Goal: Information Seeking & Learning: Learn about a topic

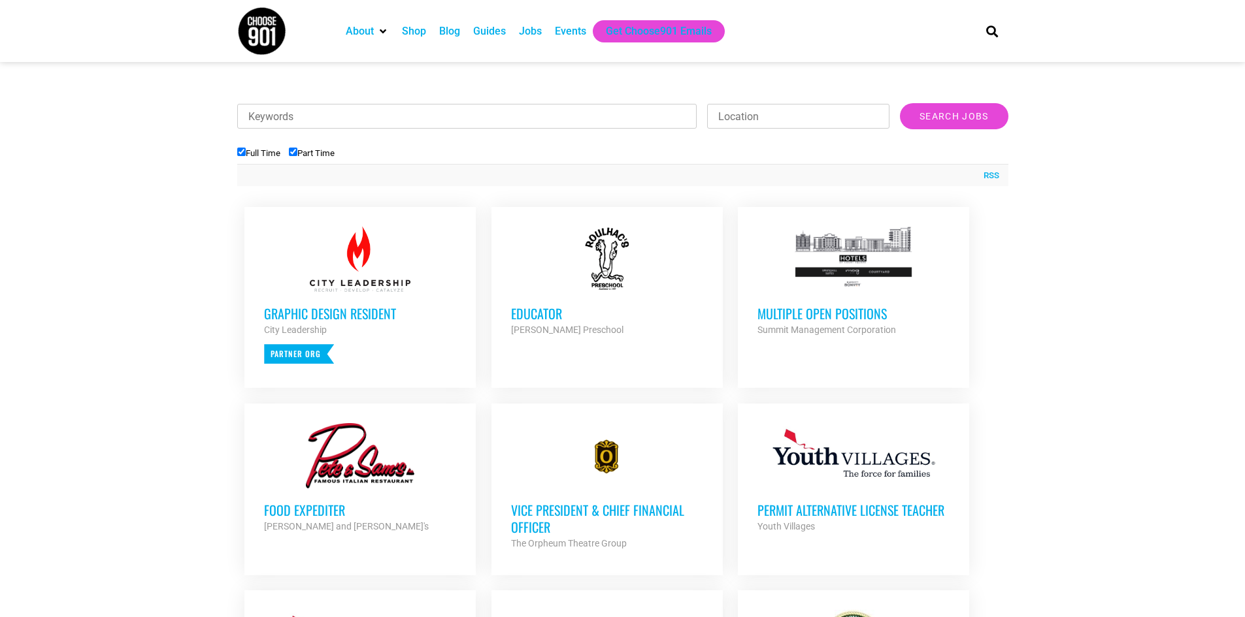
scroll to position [457, 0]
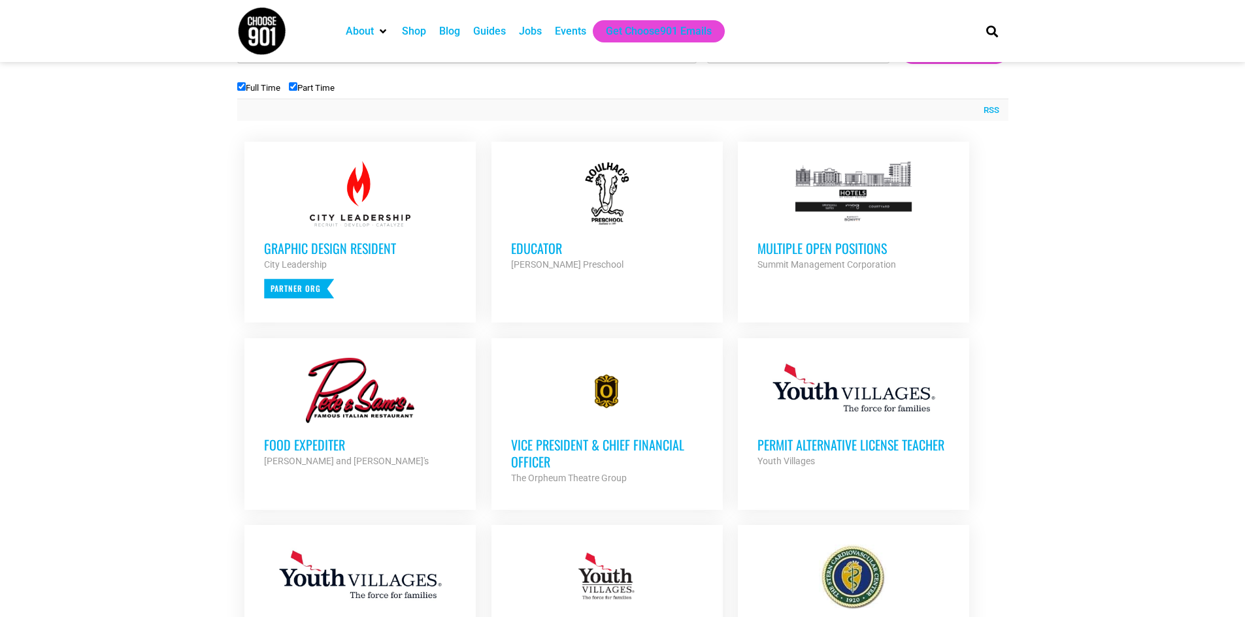
click at [546, 242] on h3 "Educator" at bounding box center [607, 248] width 192 height 17
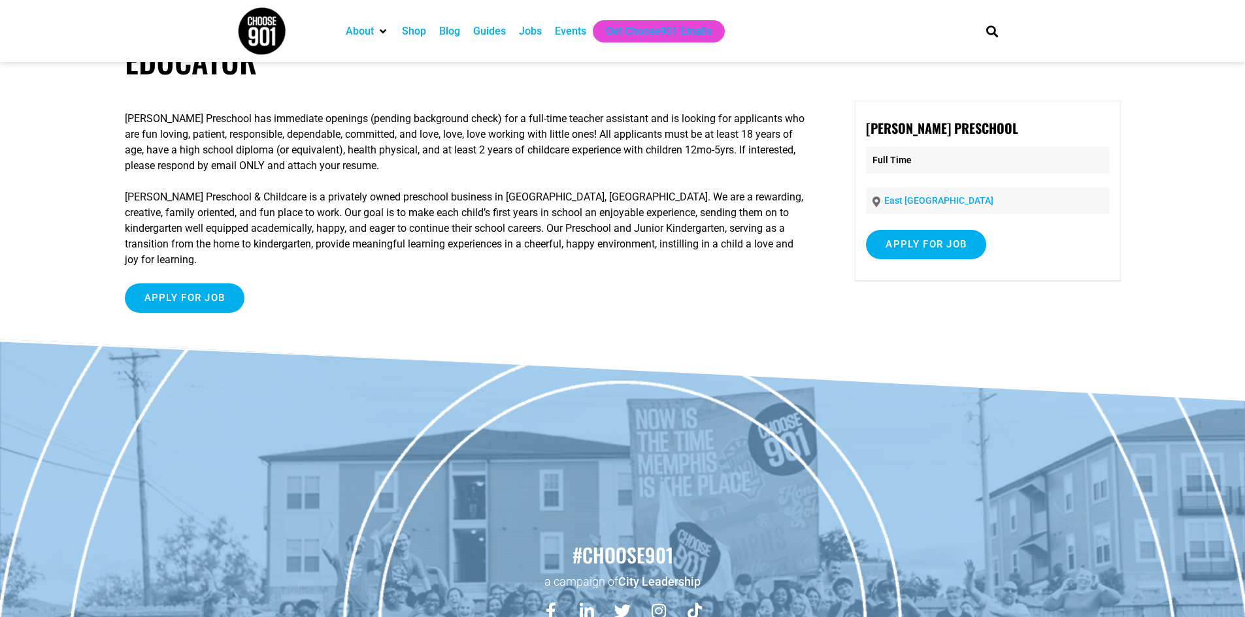
scroll to position [65, 0]
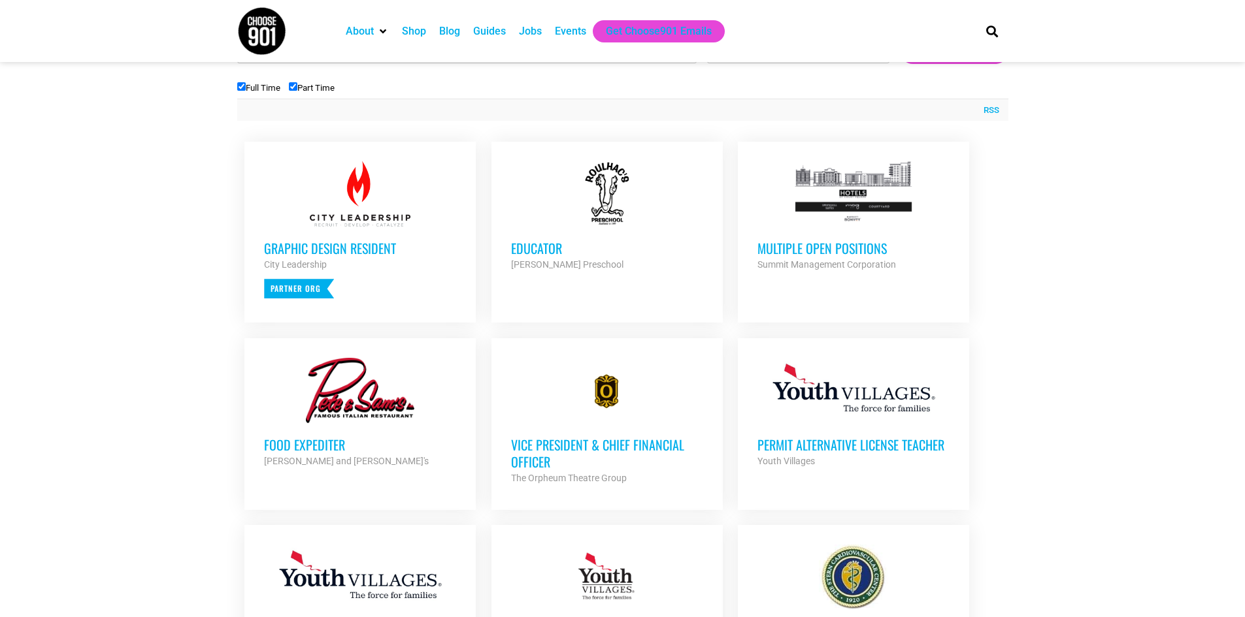
click at [848, 246] on h3 "Multiple Open Positions" at bounding box center [853, 248] width 192 height 17
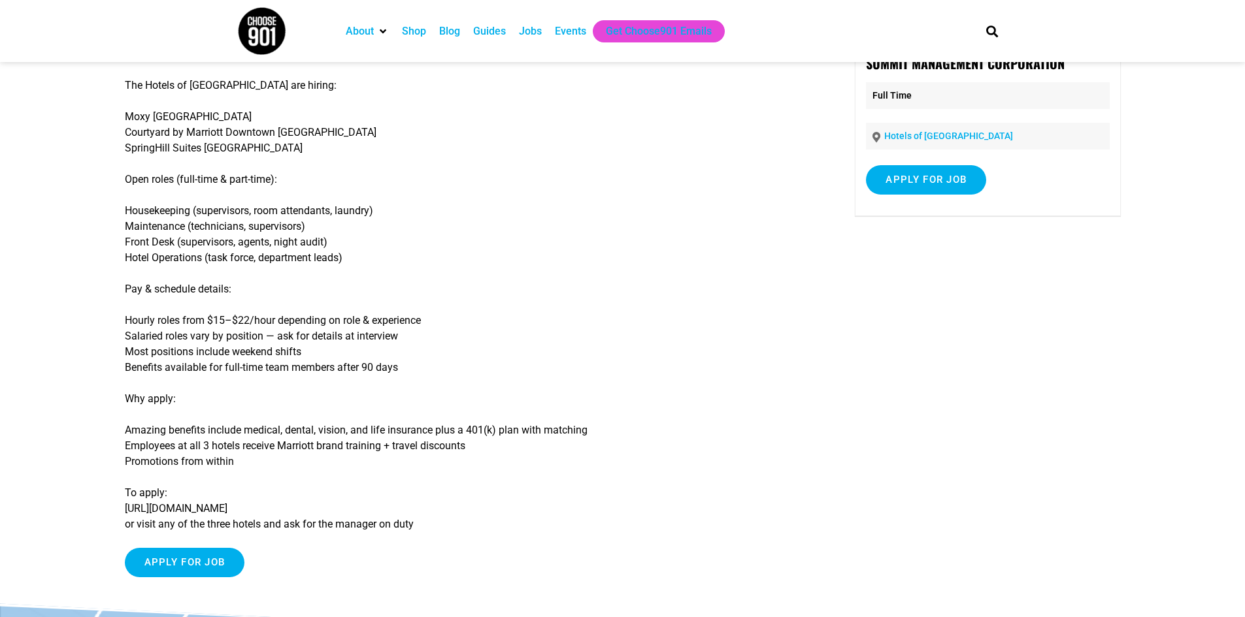
scroll to position [131, 0]
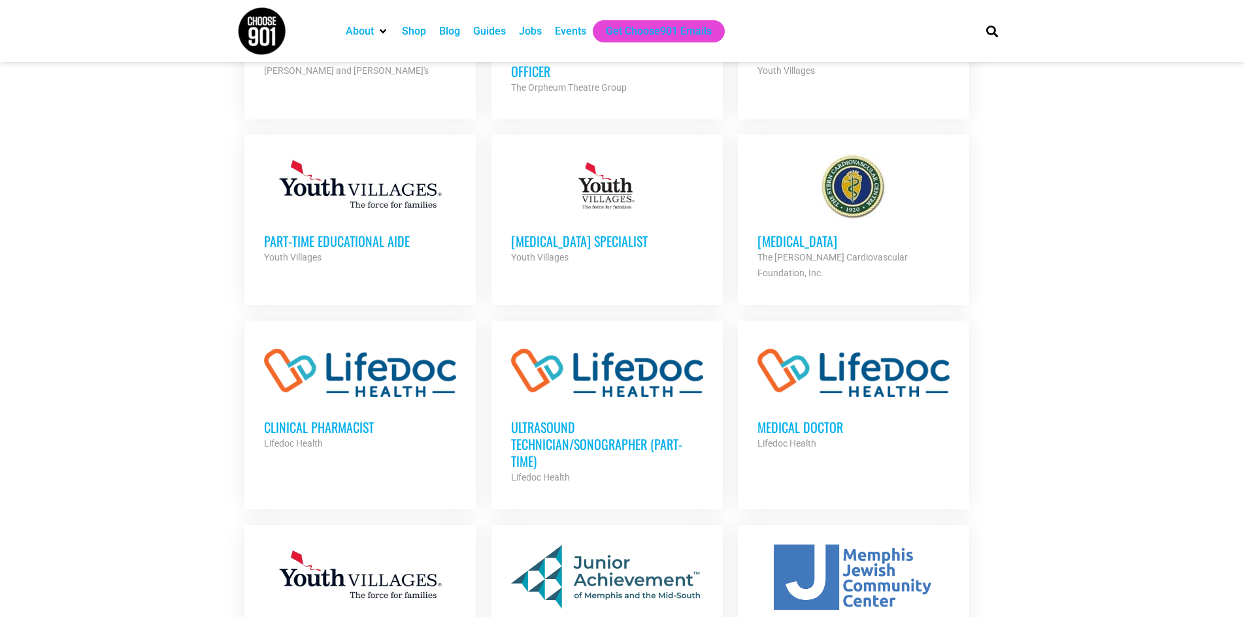
scroll to position [849, 0]
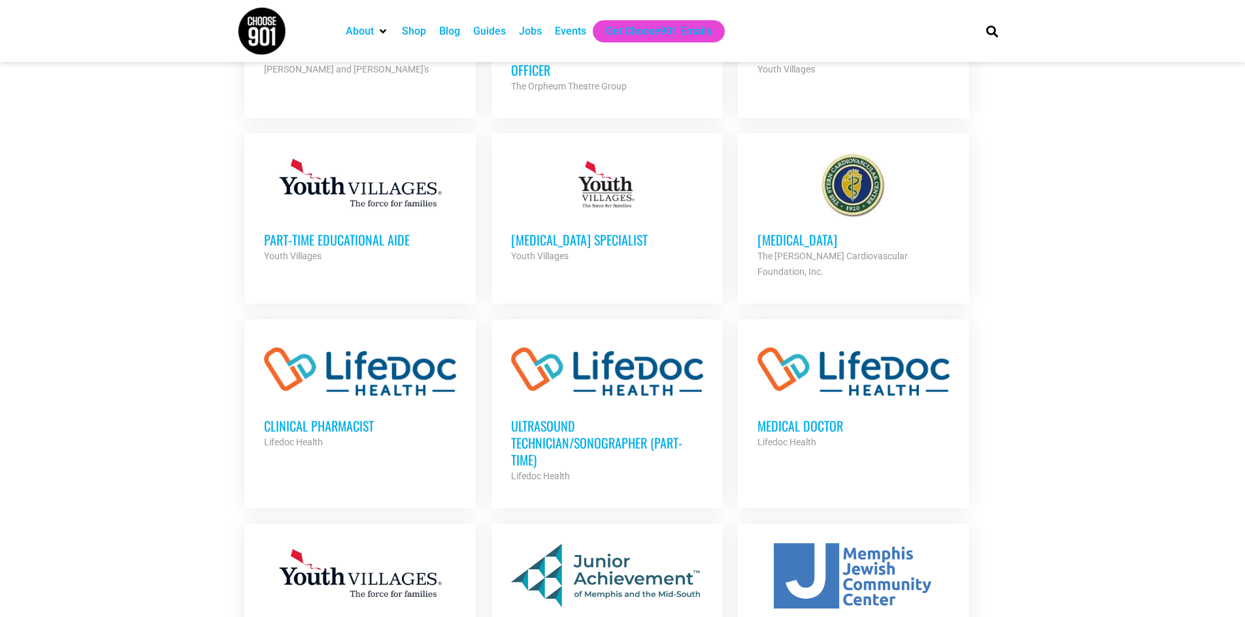
click at [360, 239] on h3 "Part-Time Educational Aide" at bounding box center [360, 239] width 192 height 17
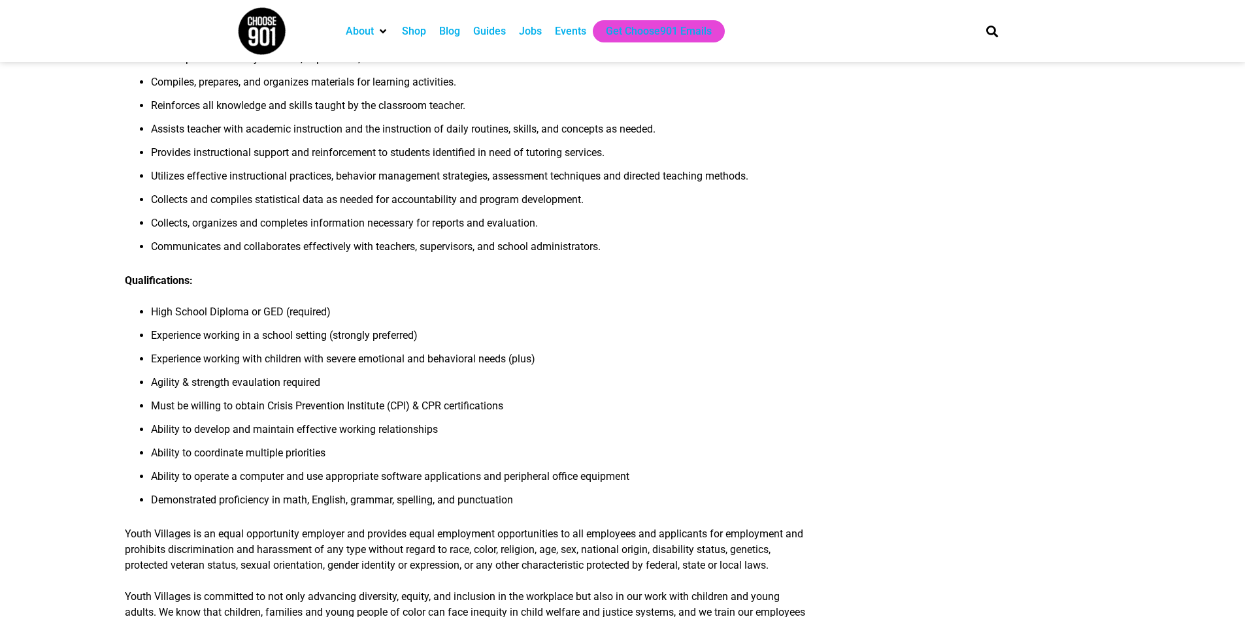
scroll to position [653, 0]
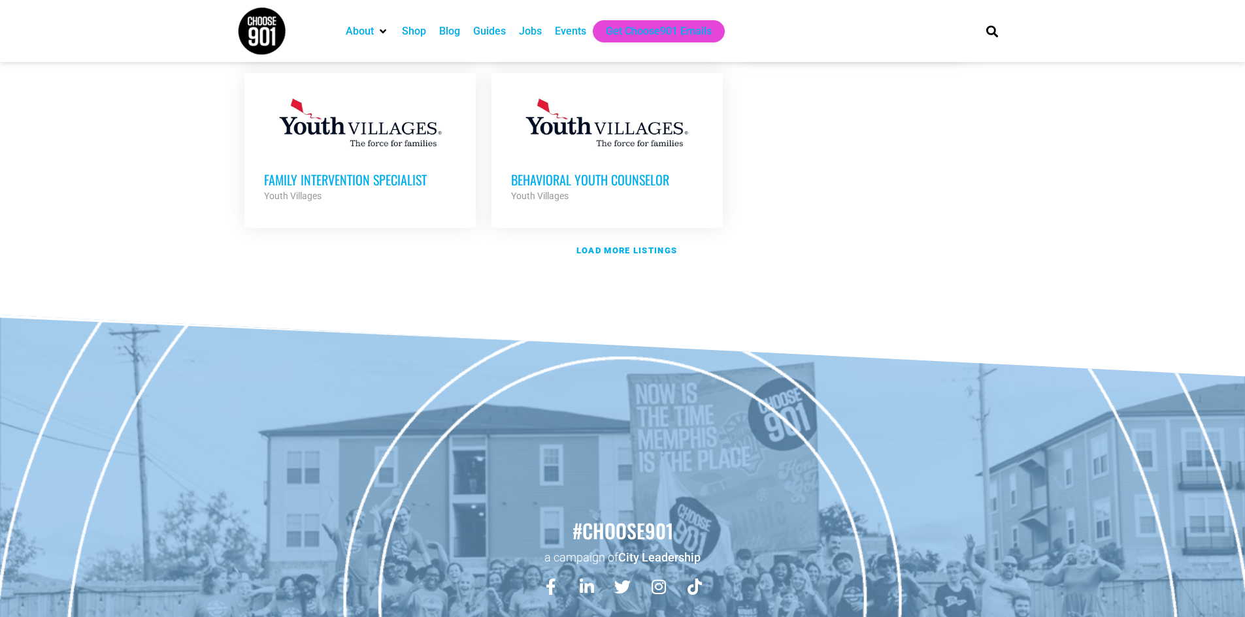
scroll to position [1699, 0]
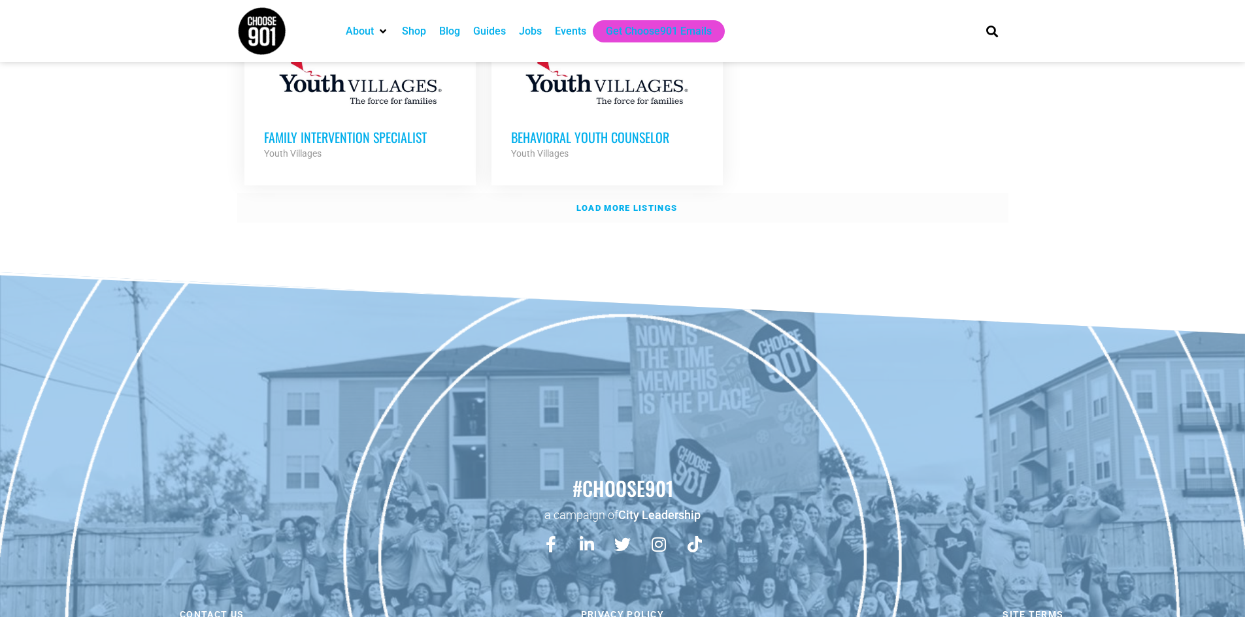
click at [630, 193] on link "Load more listings" at bounding box center [622, 208] width 771 height 30
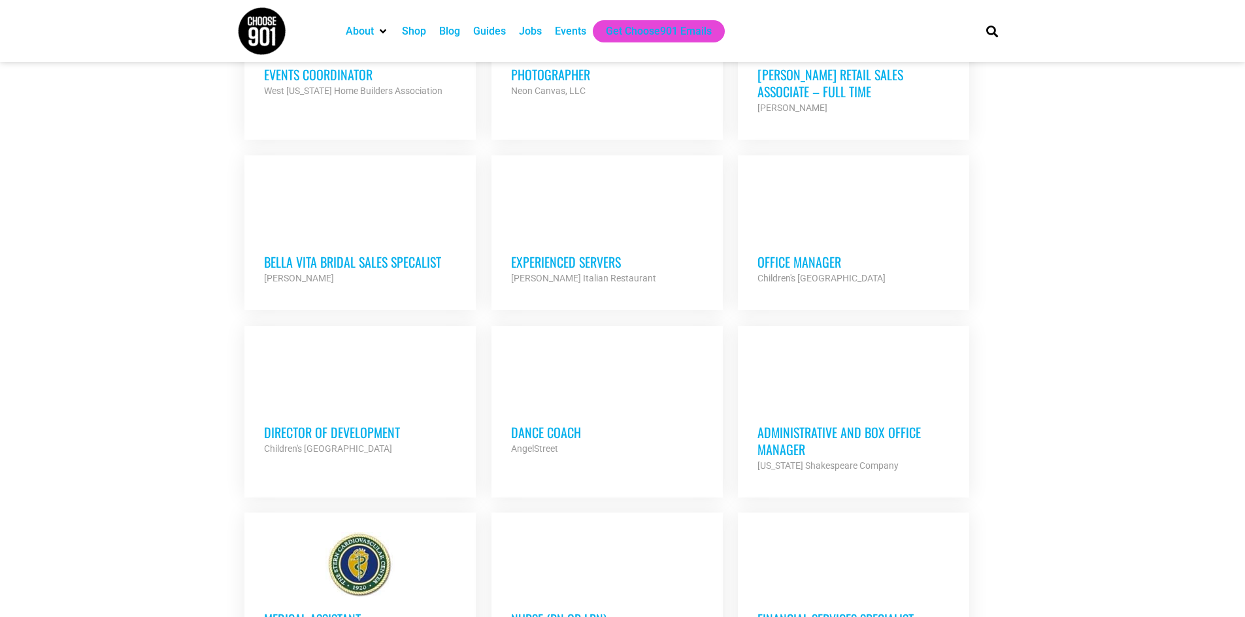
scroll to position [2352, 0]
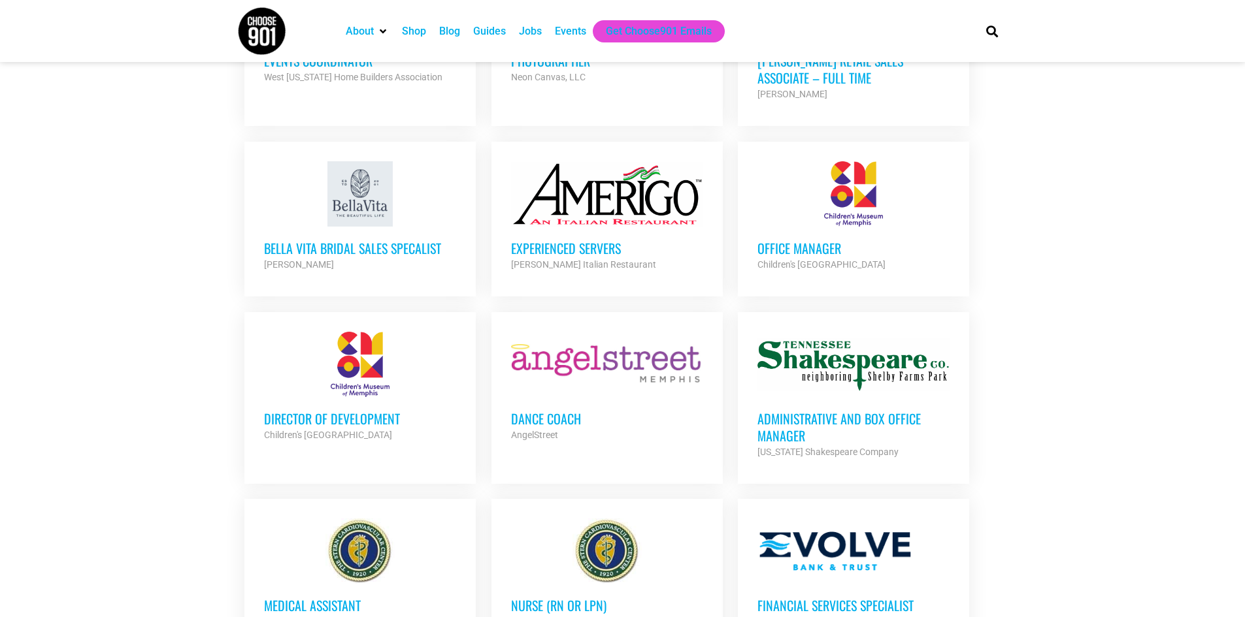
click at [814, 240] on h3 "Office Manager" at bounding box center [853, 248] width 192 height 17
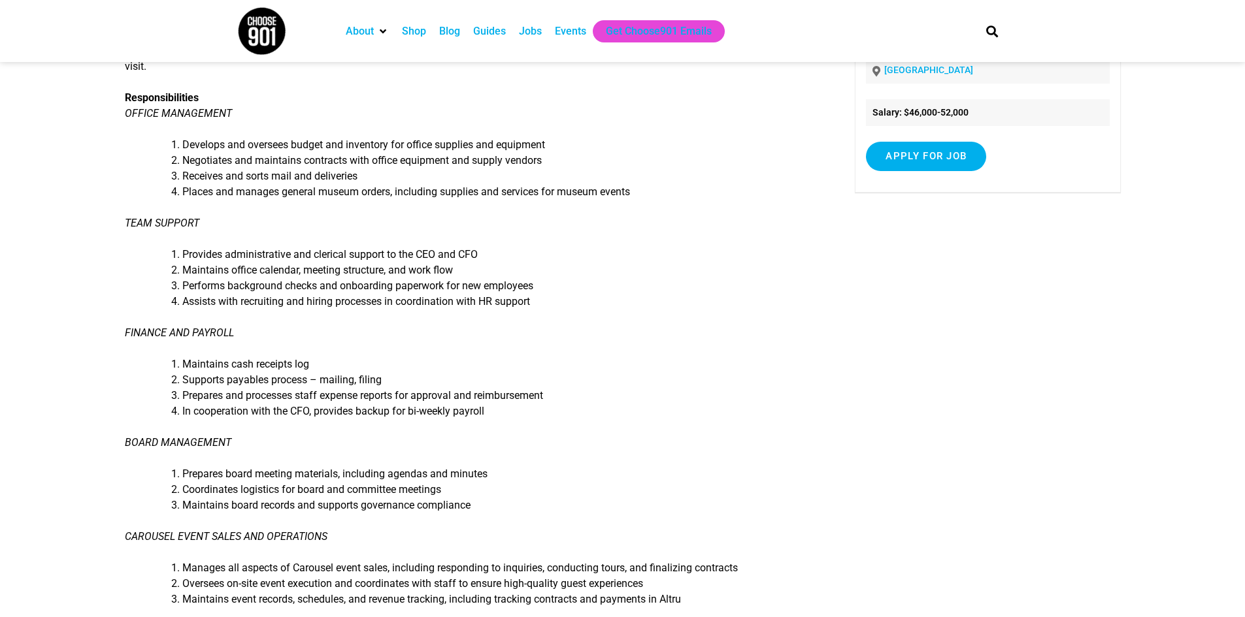
scroll to position [261, 0]
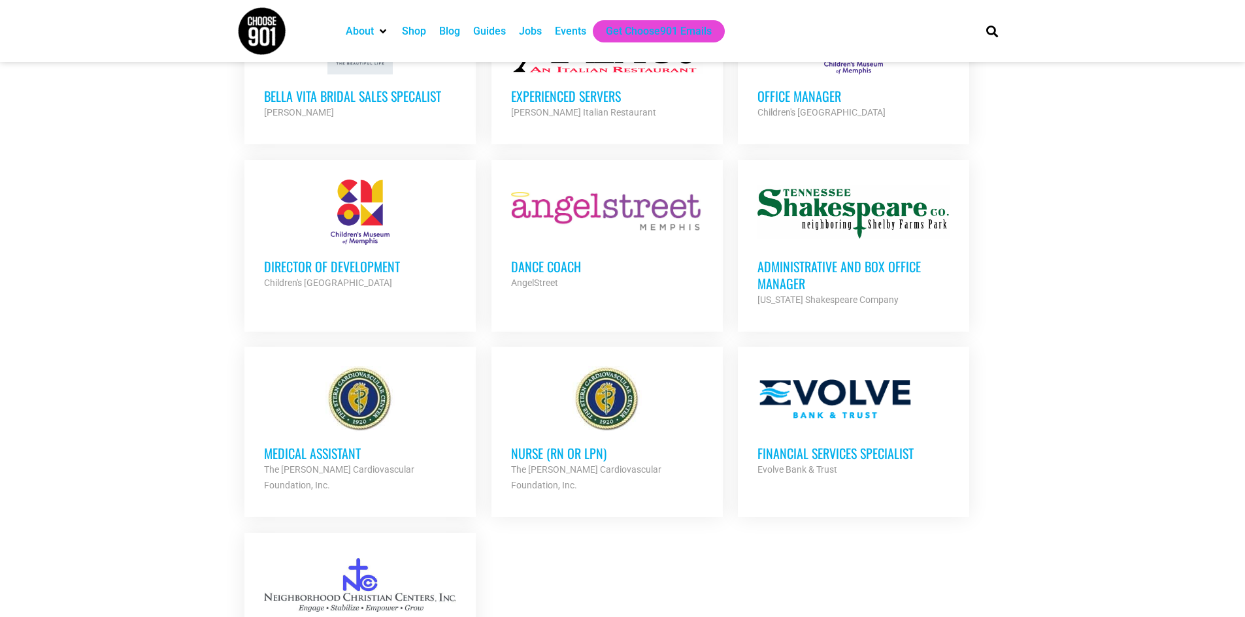
scroll to position [2548, 0]
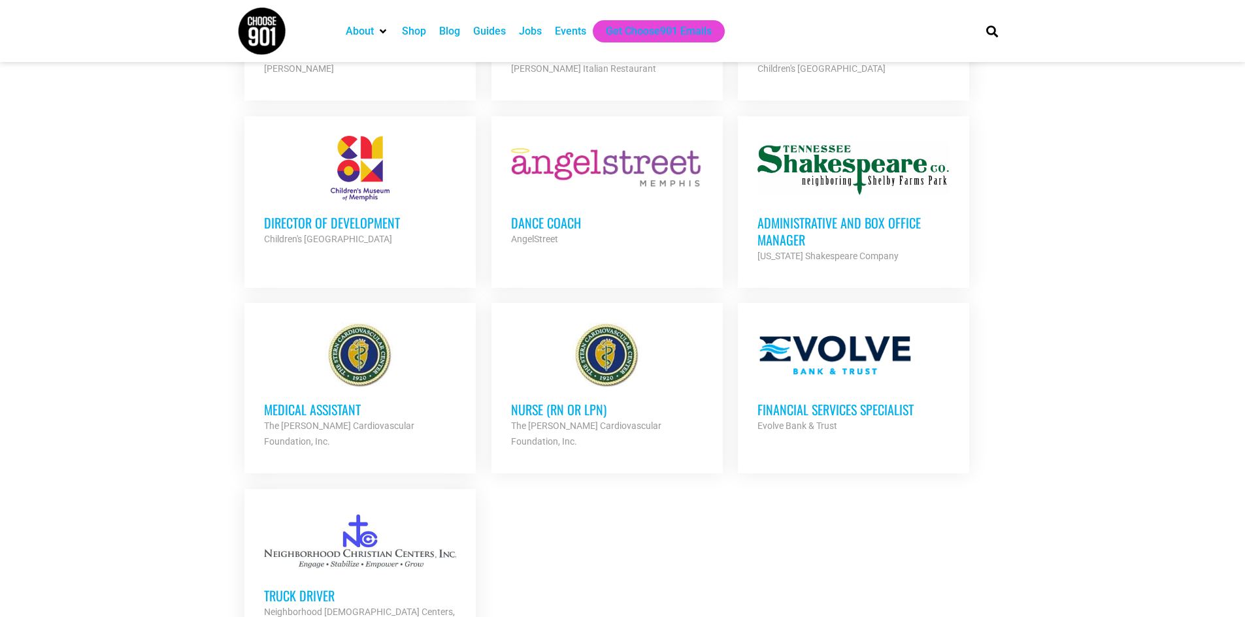
click at [774, 214] on h3 "Administrative and Box Office Manager" at bounding box center [853, 231] width 192 height 34
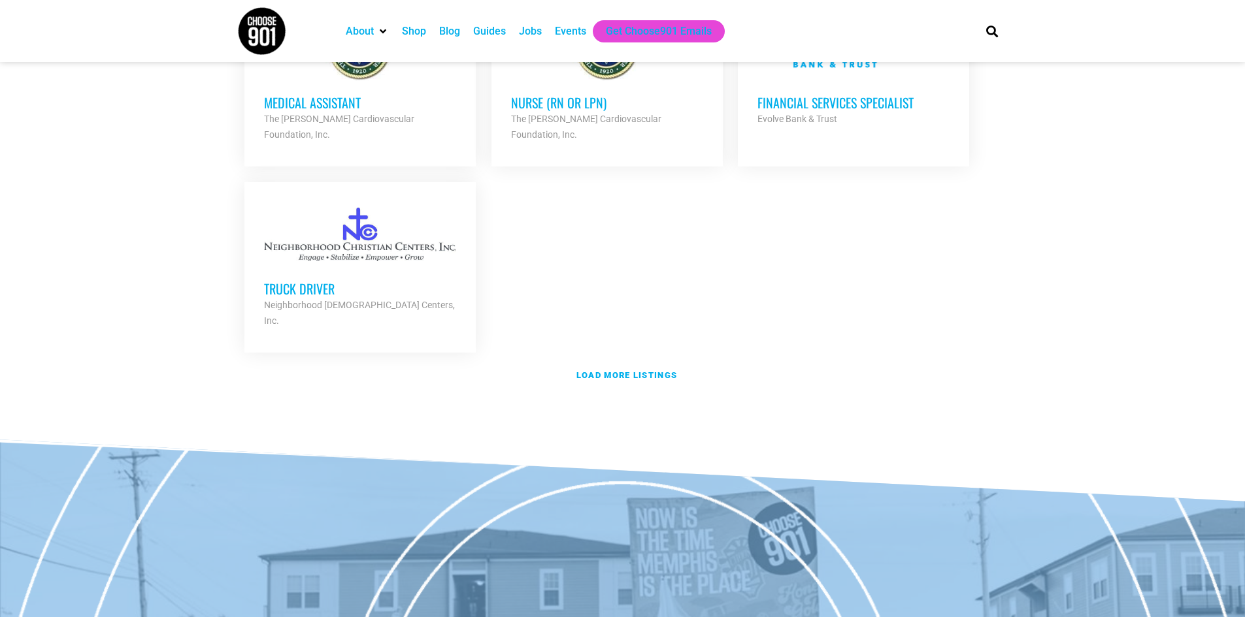
scroll to position [2875, 0]
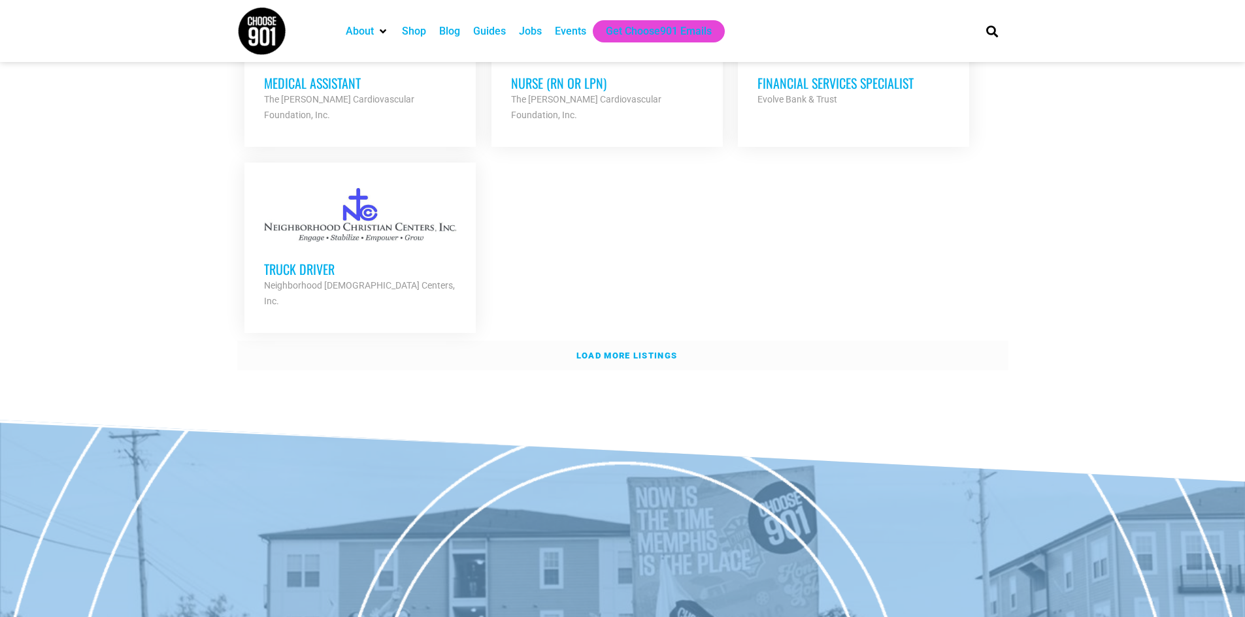
click at [613, 351] on strong "Load more listings" at bounding box center [626, 356] width 101 height 10
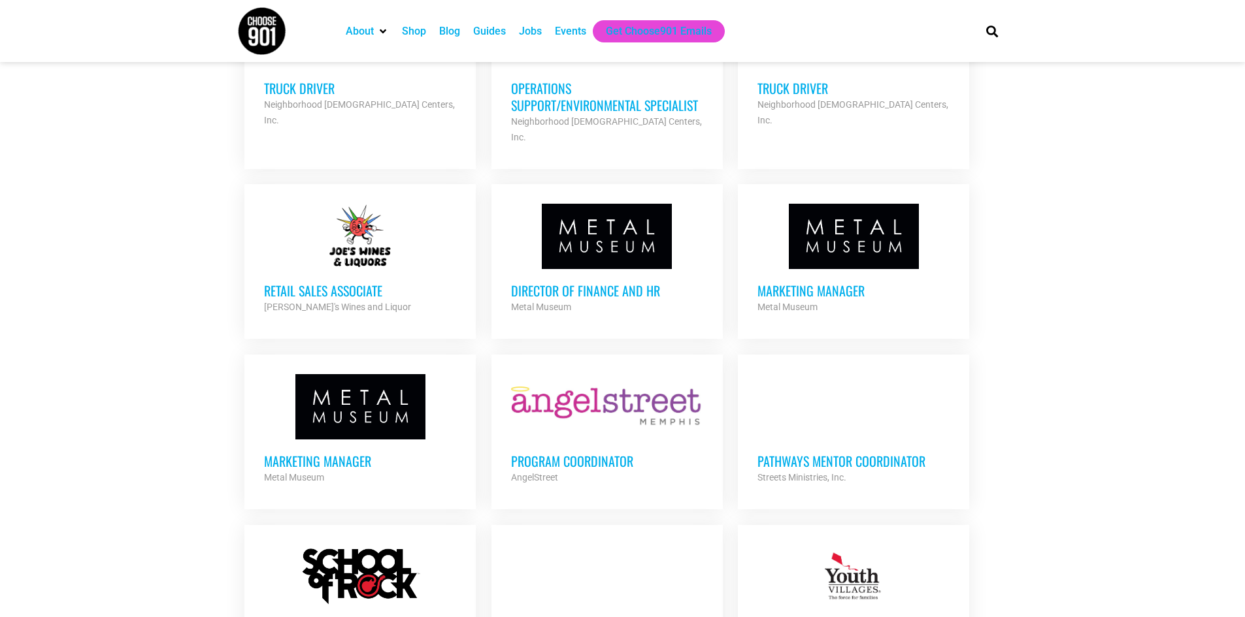
scroll to position [3136, 0]
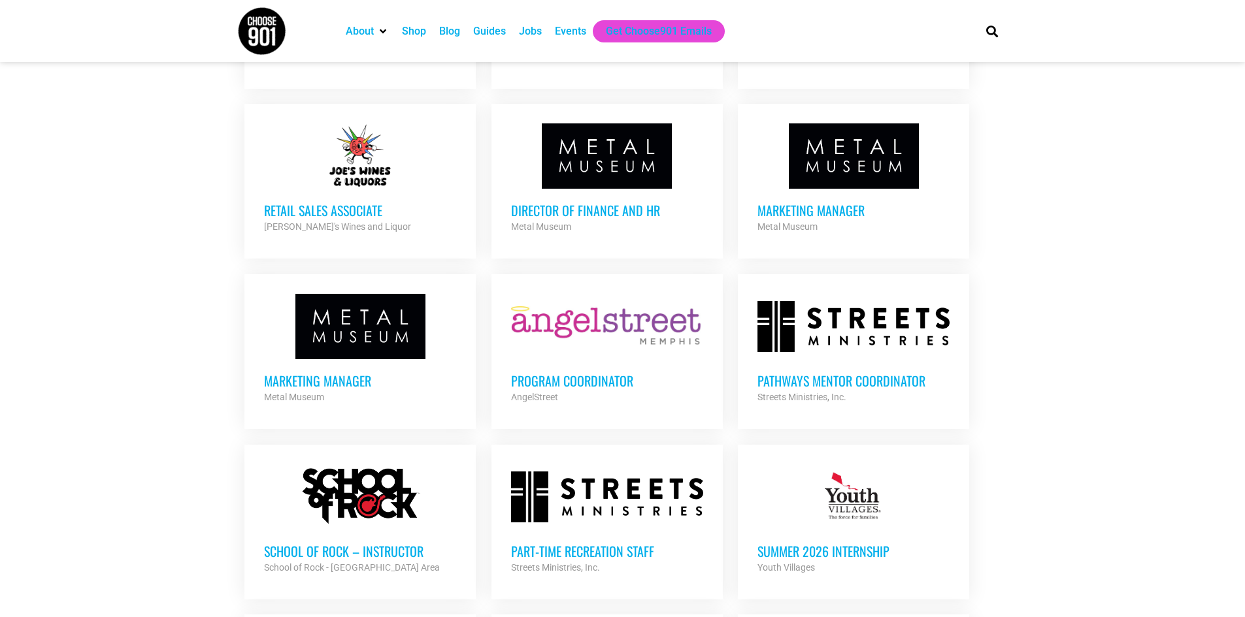
click at [604, 372] on h3 "Program Coordinator" at bounding box center [607, 380] width 192 height 17
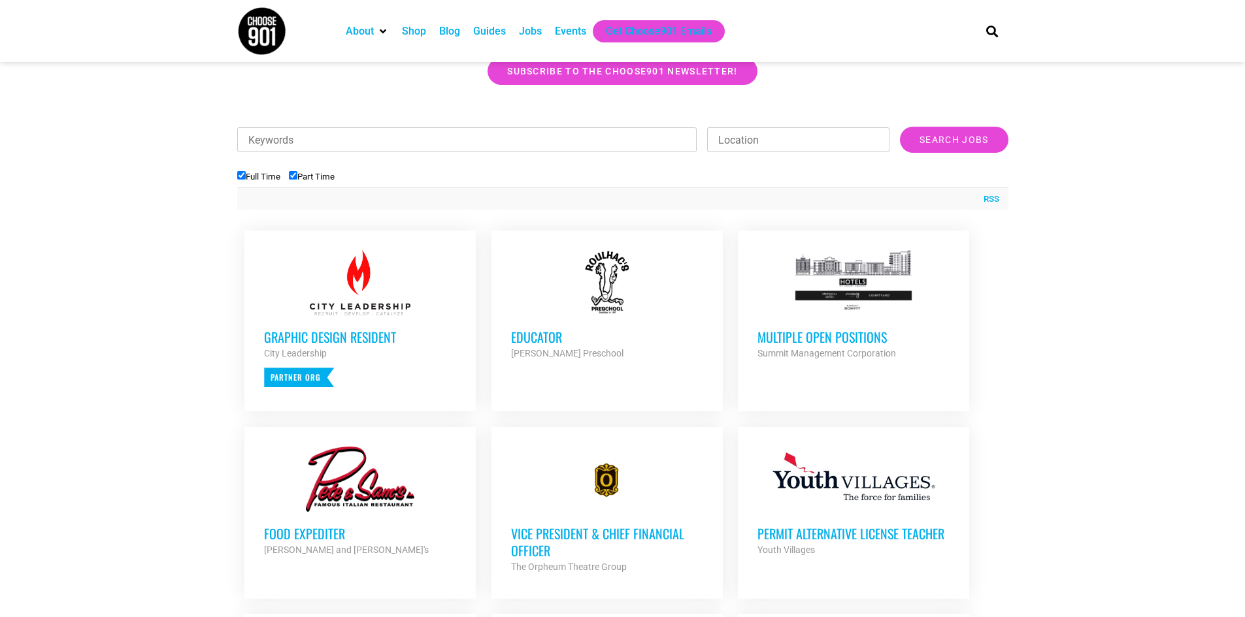
scroll to position [392, 0]
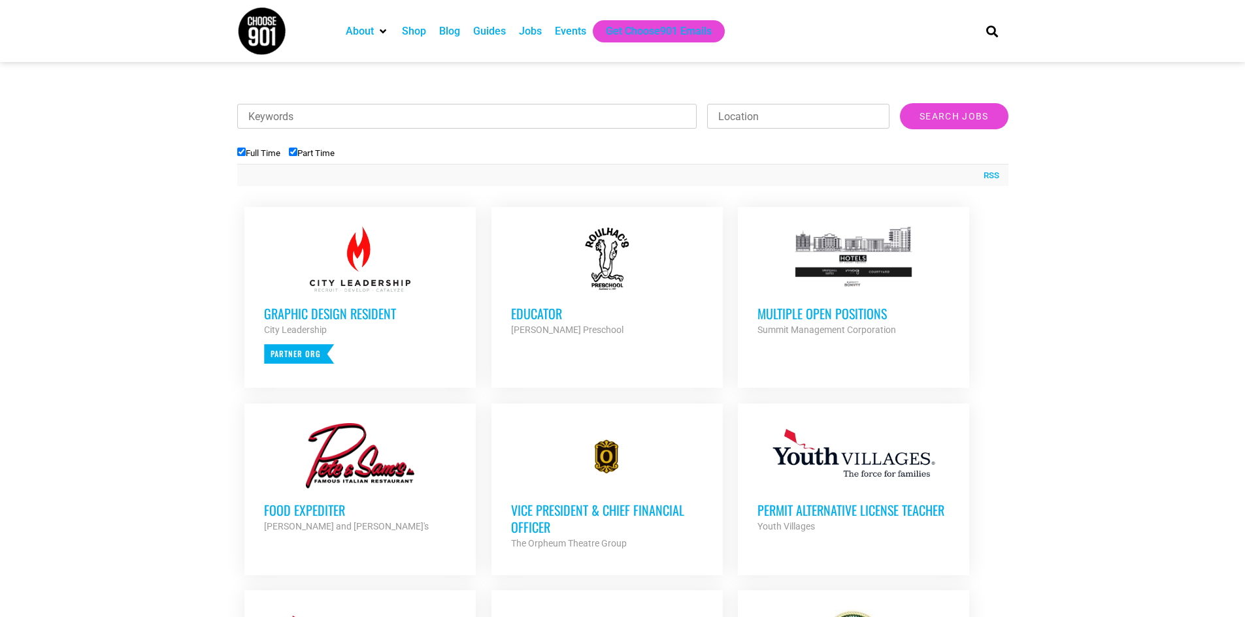
click at [497, 33] on div "Guides" at bounding box center [489, 32] width 33 height 16
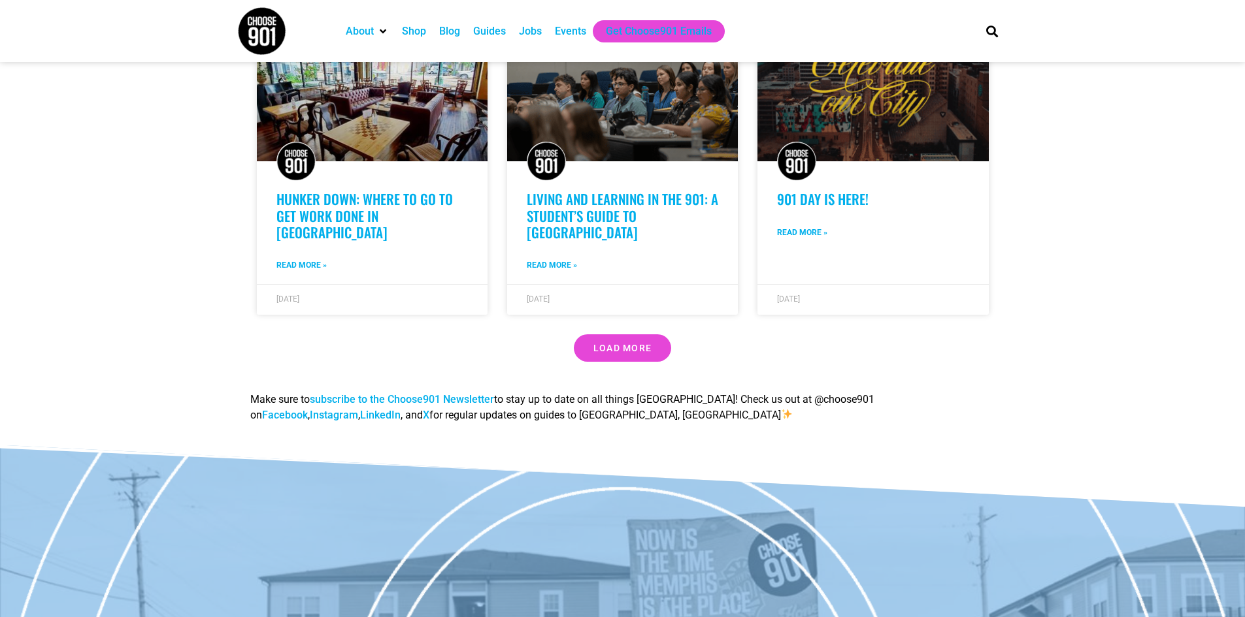
scroll to position [1111, 0]
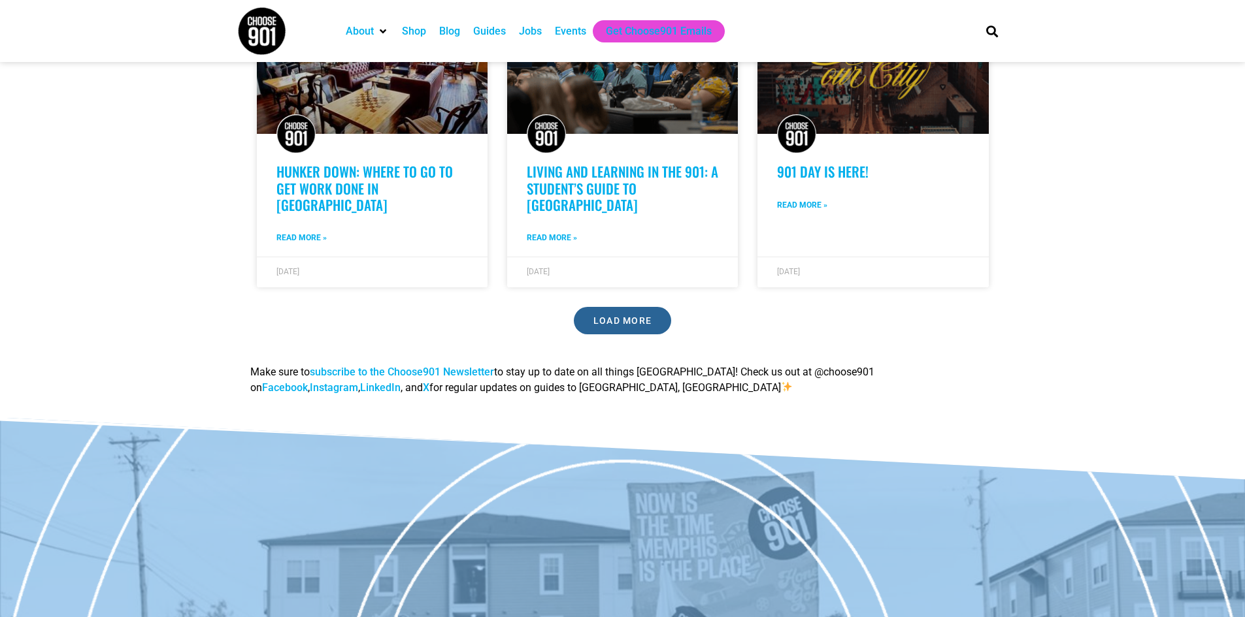
click at [608, 316] on span "Load More" at bounding box center [622, 320] width 59 height 9
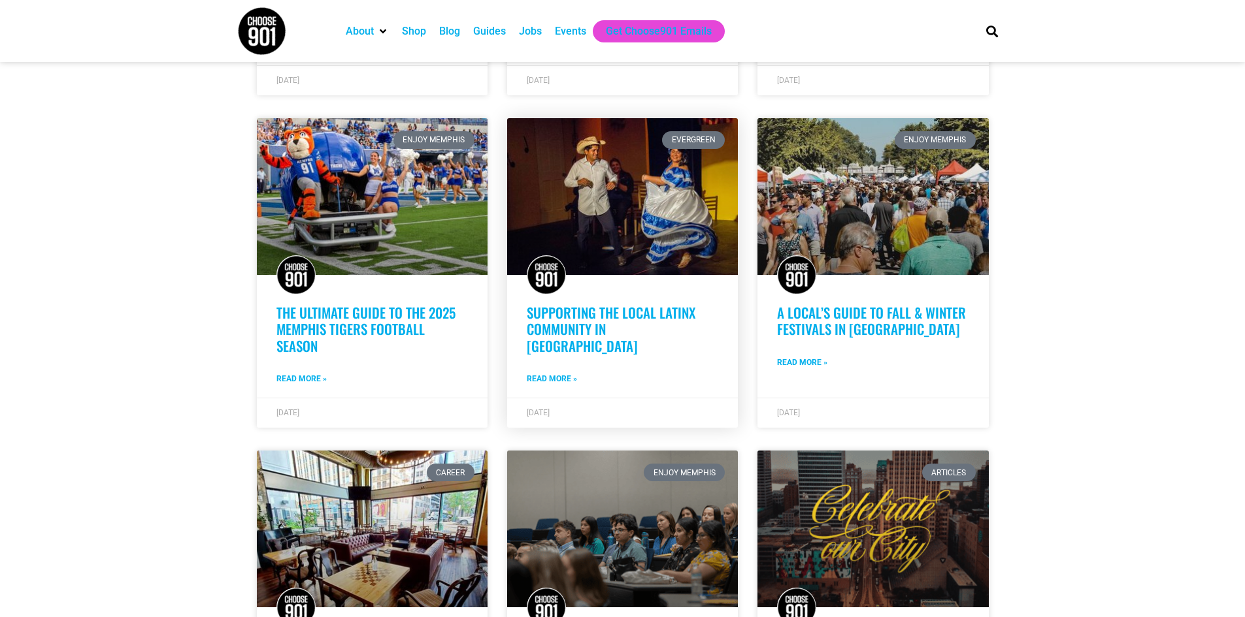
scroll to position [653, 0]
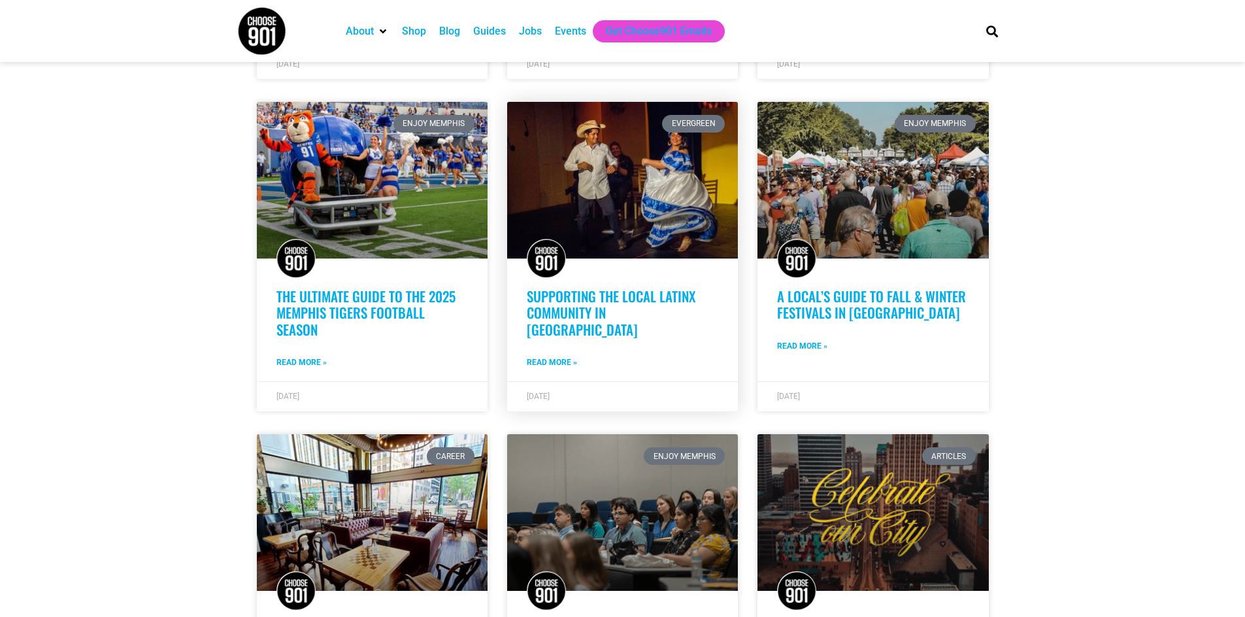
click at [662, 299] on link "Supporting the Local Latinx Community in Memphis" at bounding box center [611, 312] width 169 height 53
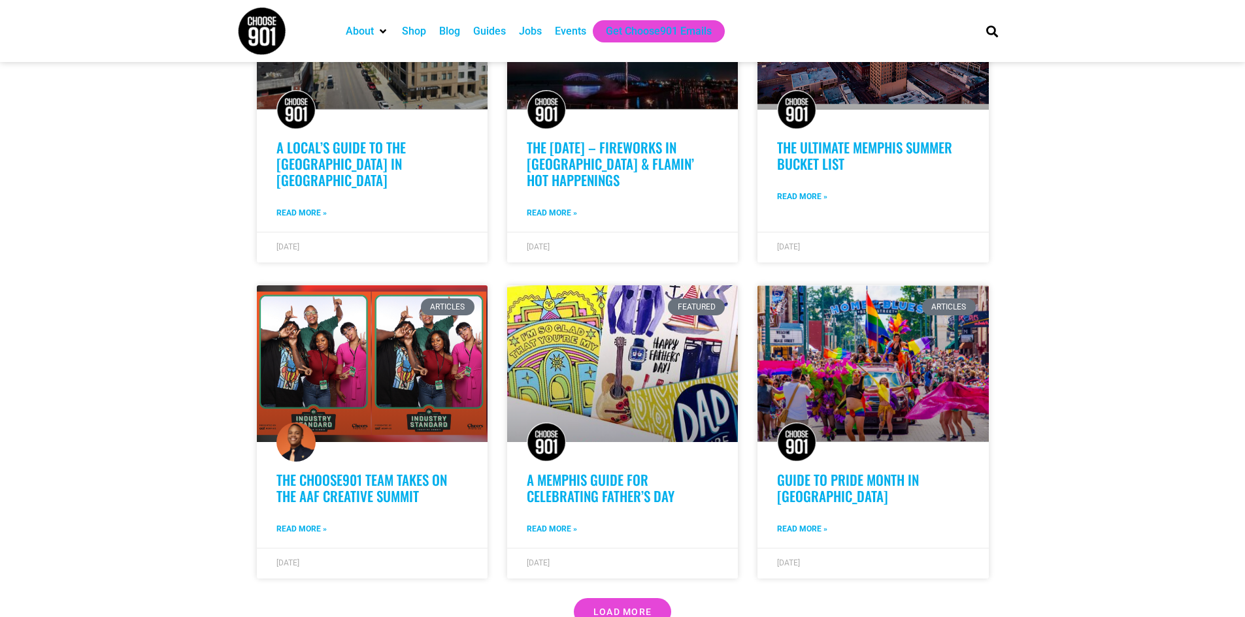
scroll to position [1829, 0]
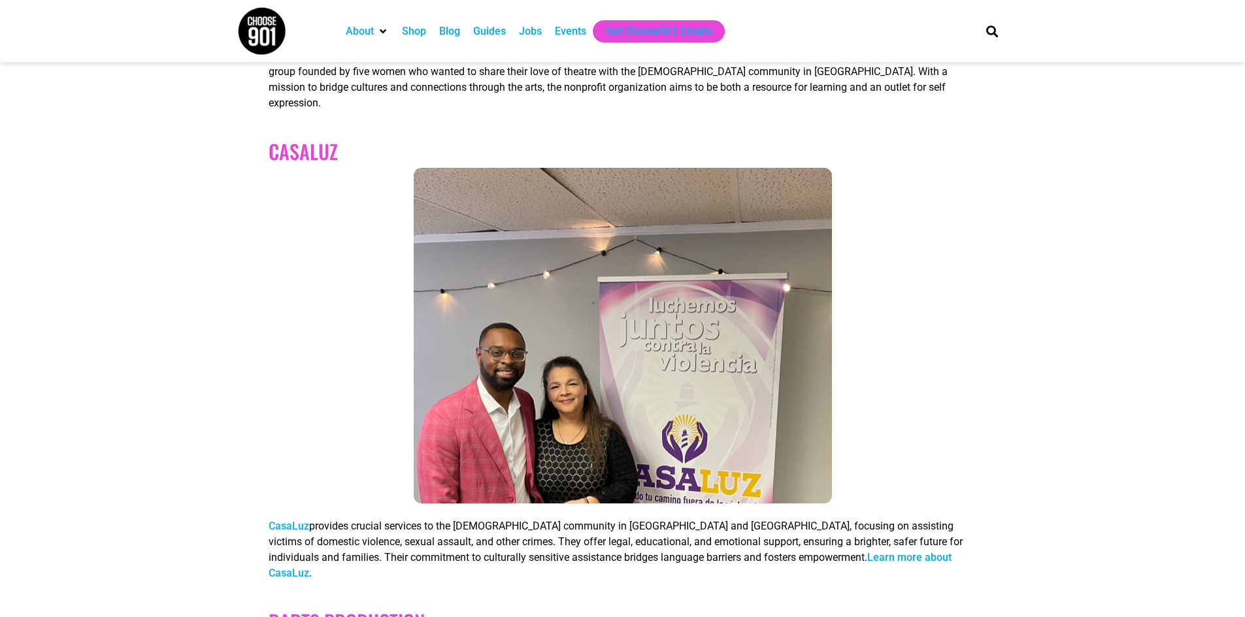
scroll to position [1633, 0]
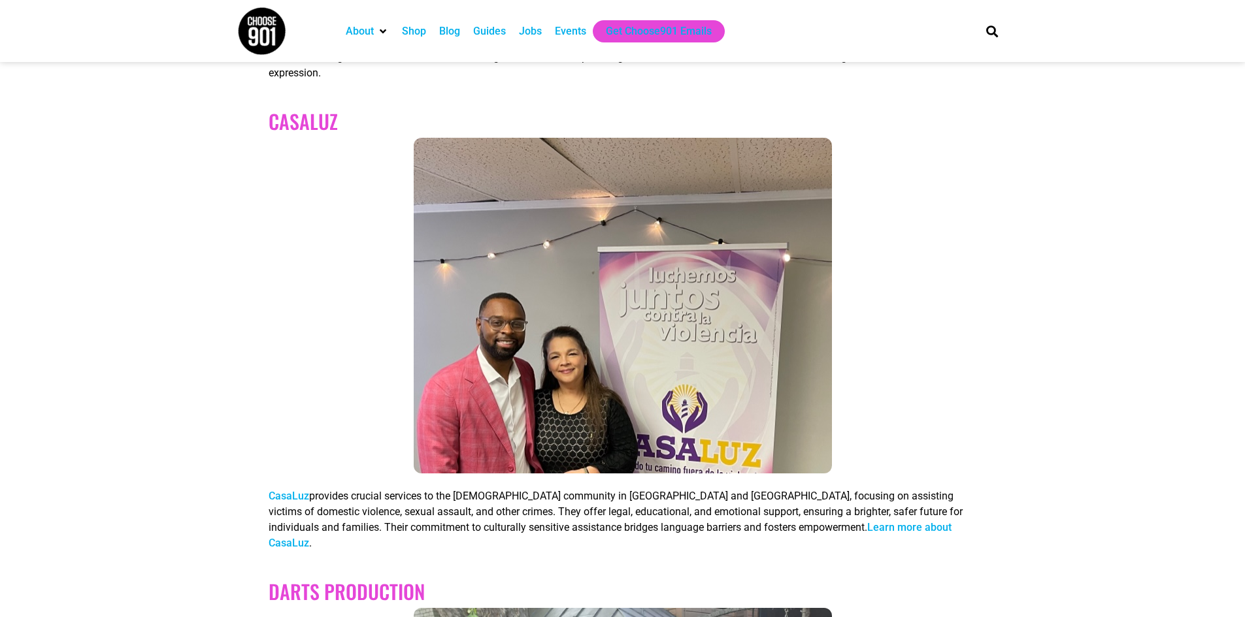
click at [788, 521] on link "Learn more about CasaLuz" at bounding box center [610, 535] width 683 height 28
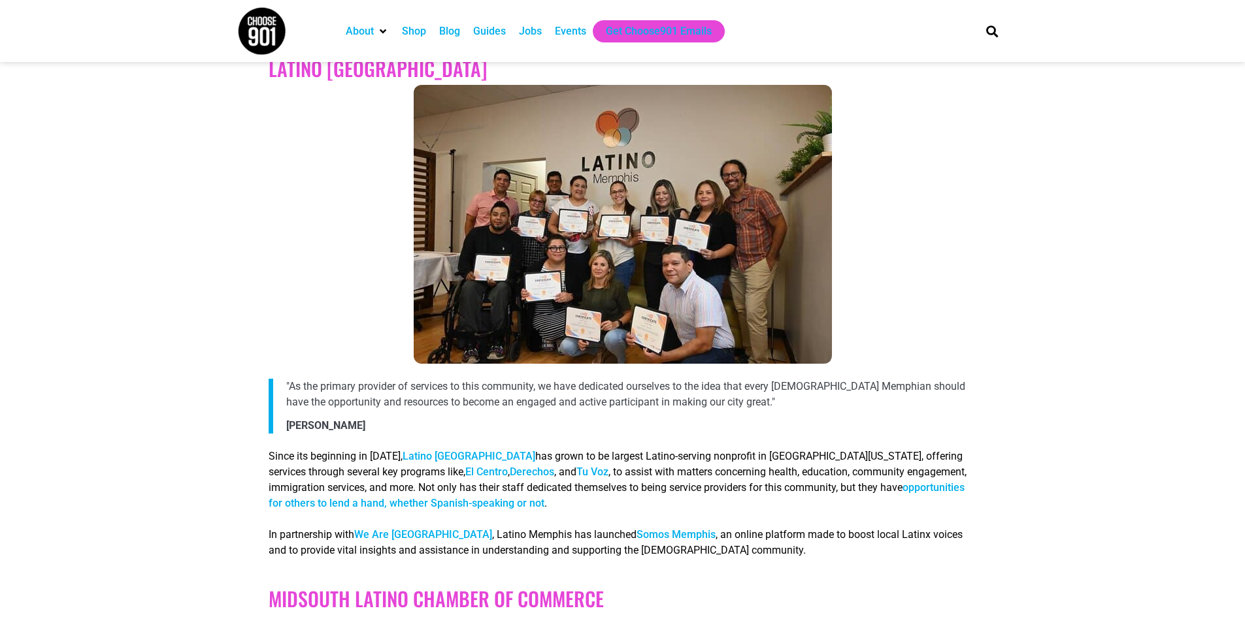
scroll to position [2679, 0]
click at [433, 449] on link "Latino [GEOGRAPHIC_DATA]" at bounding box center [468, 455] width 133 height 12
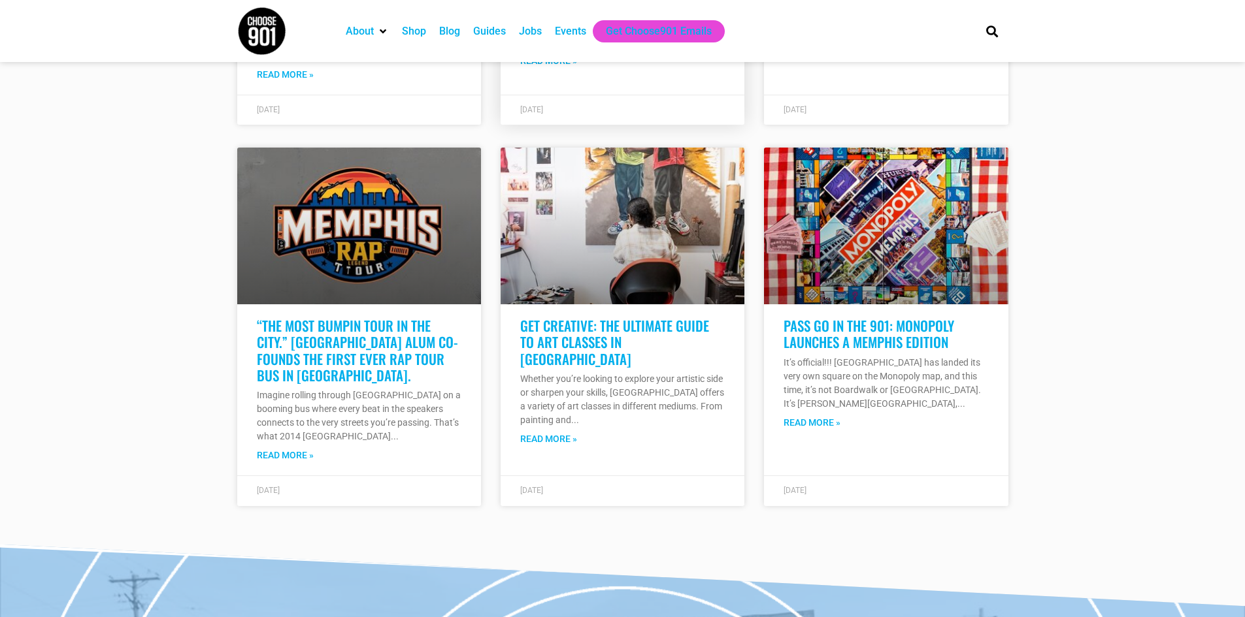
scroll to position [10127, 0]
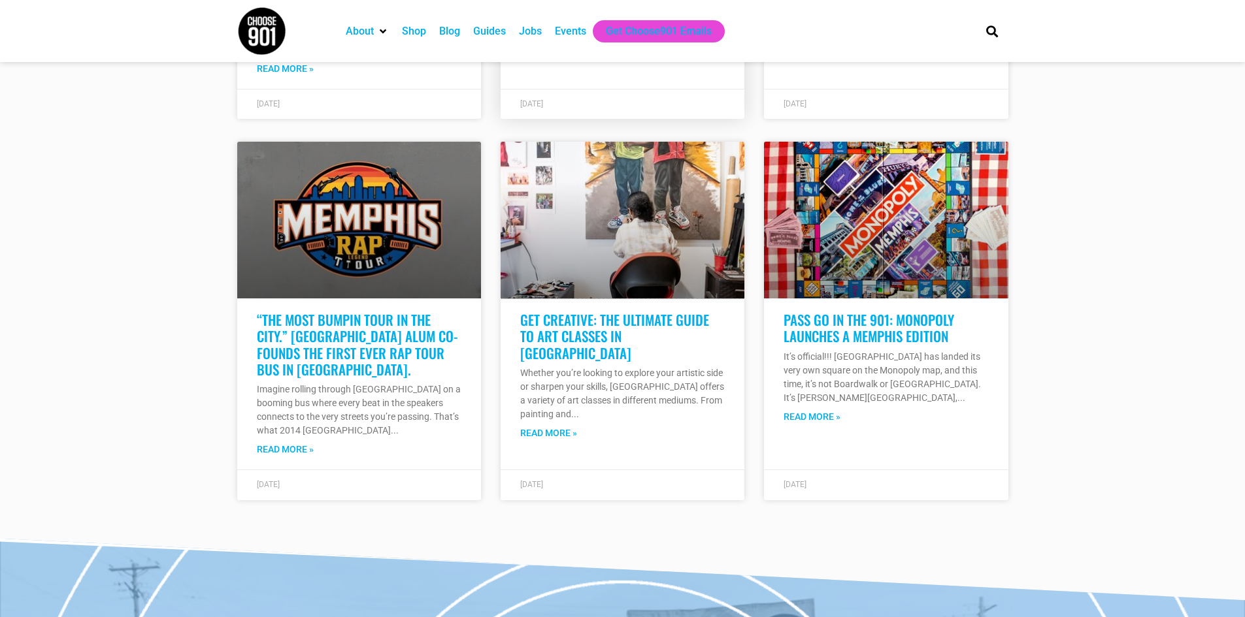
click at [631, 160] on link at bounding box center [622, 220] width 244 height 157
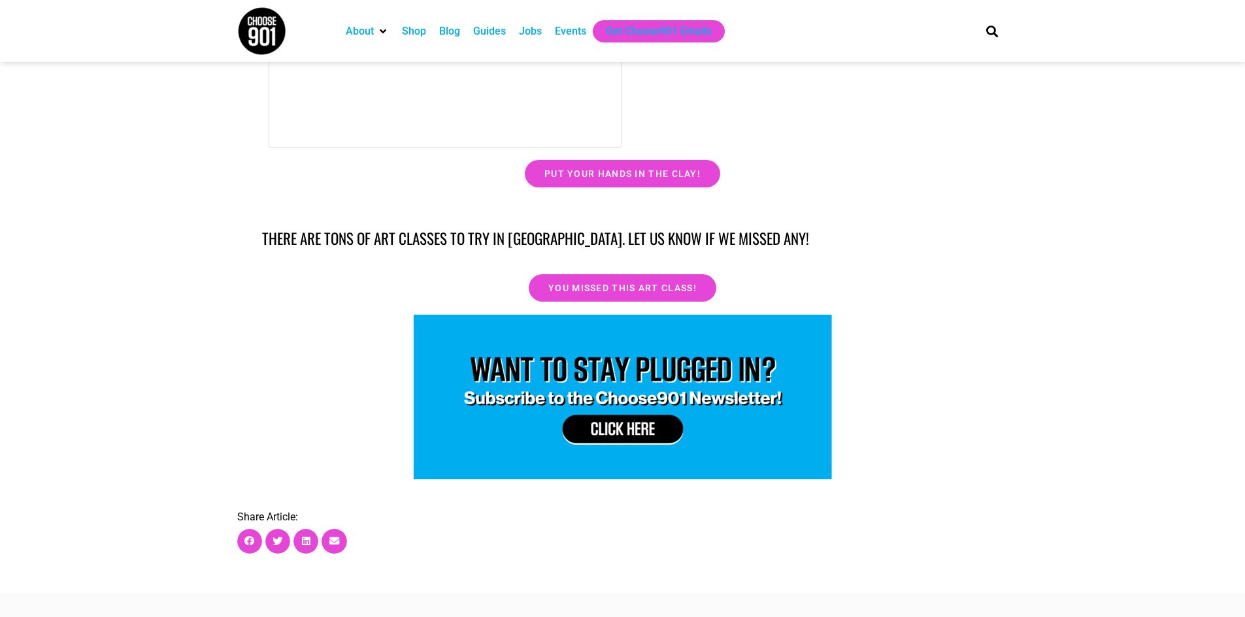
scroll to position [17509, 0]
